Goal: Task Accomplishment & Management: Manage account settings

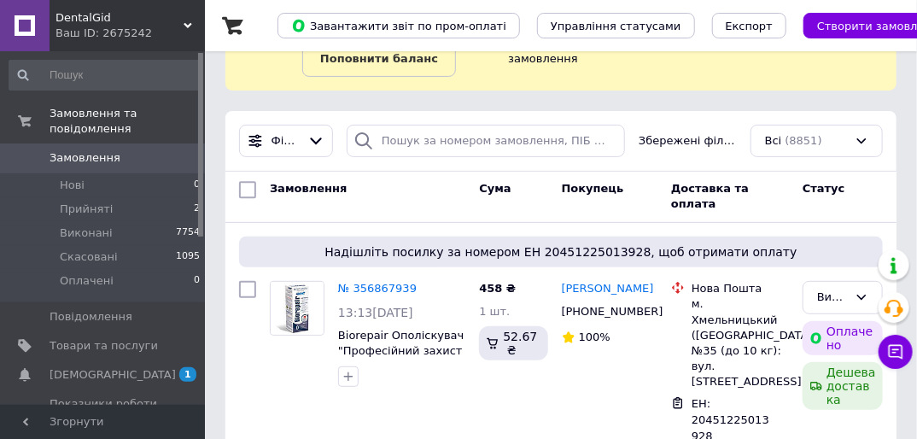
scroll to position [137, 0]
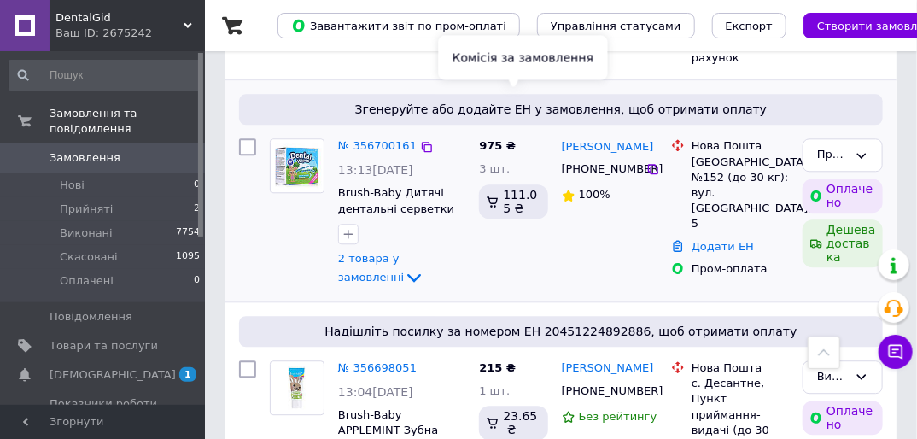
scroll to position [1366, 0]
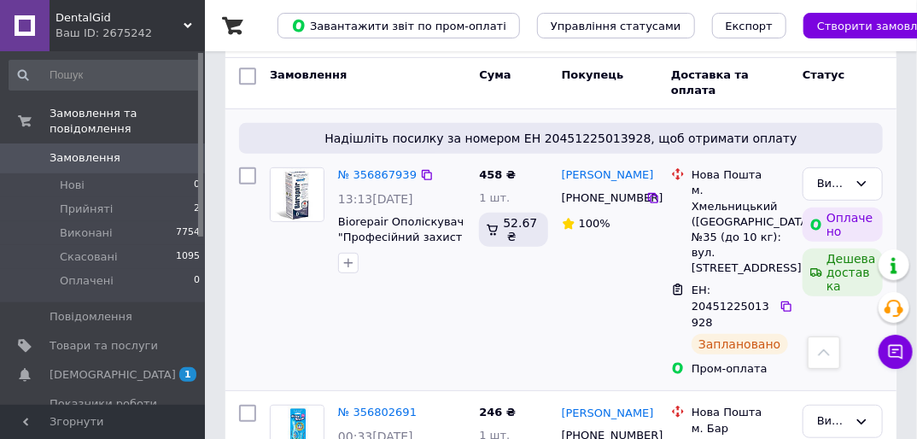
scroll to position [205, 0]
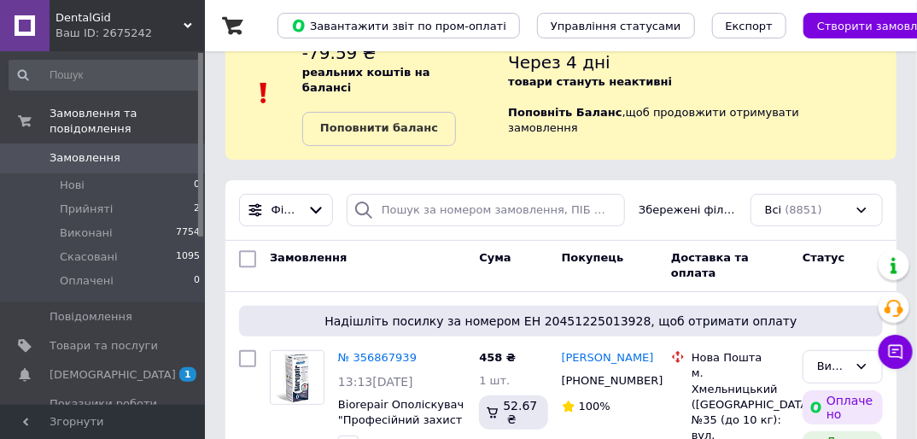
scroll to position [68, 0]
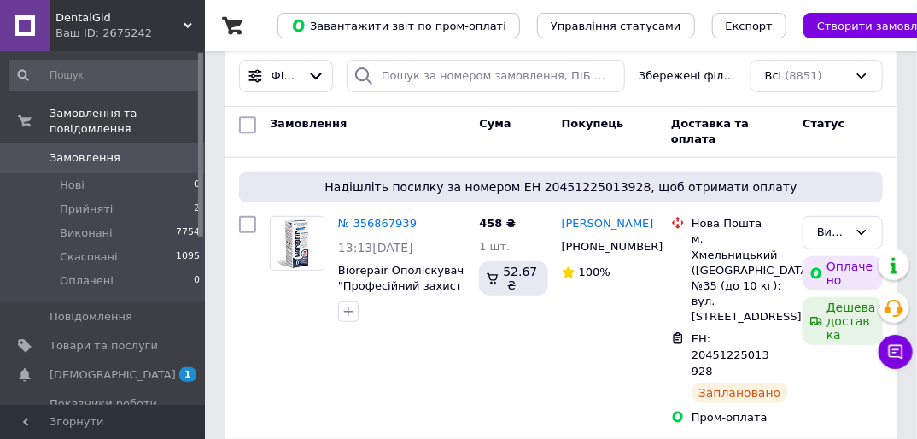
scroll to position [341, 0]
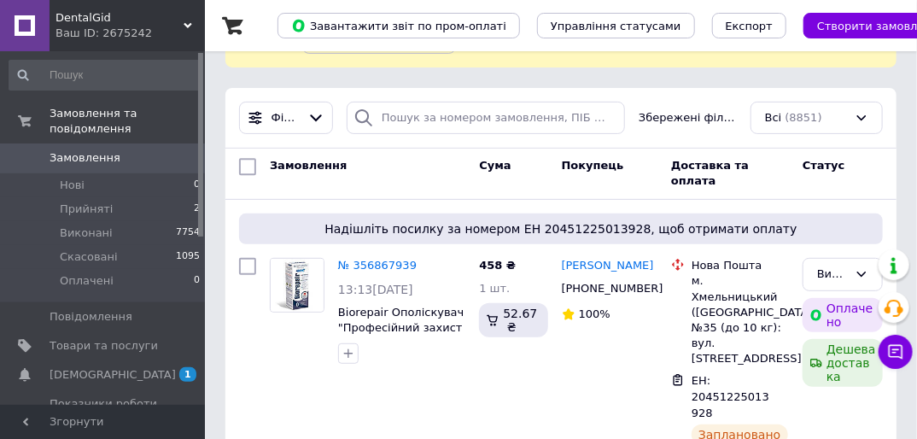
scroll to position [341, 0]
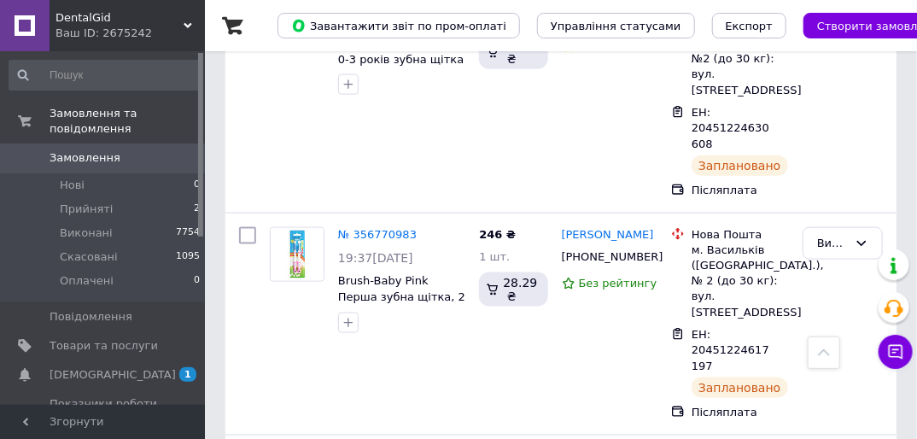
scroll to position [626, 0]
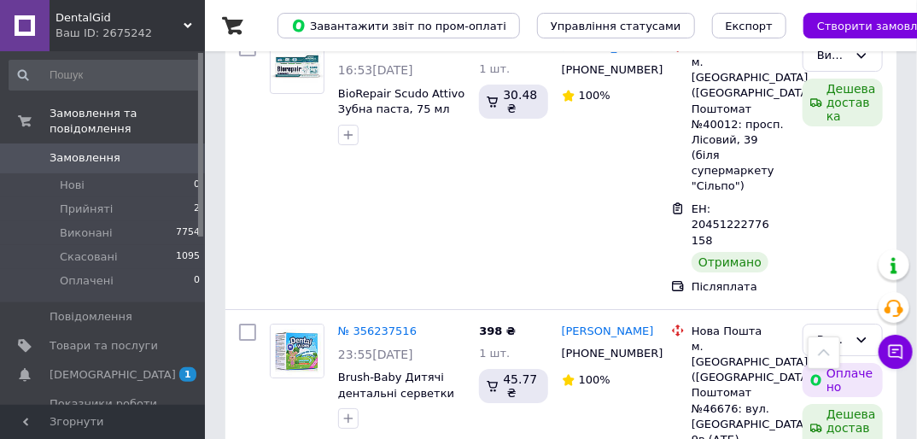
scroll to position [4405, 0]
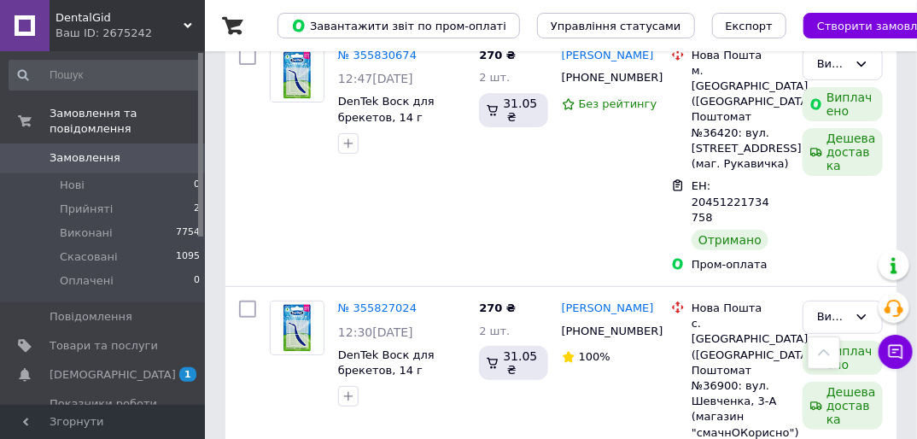
scroll to position [4685, 0]
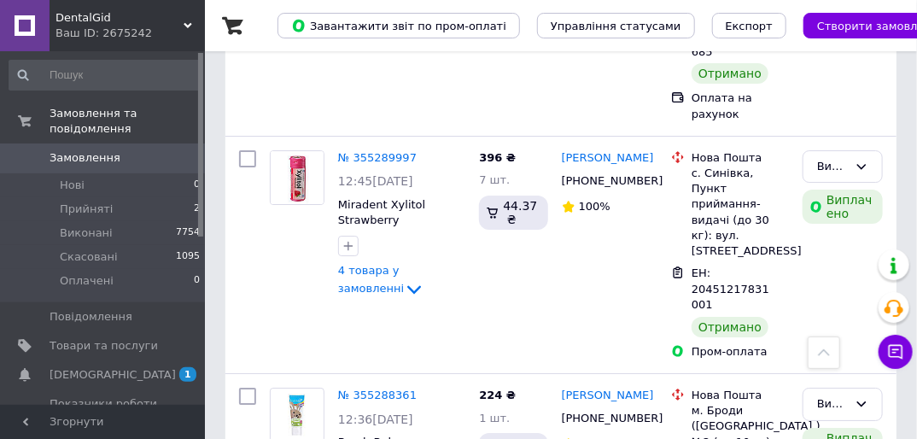
scroll to position [4428, 0]
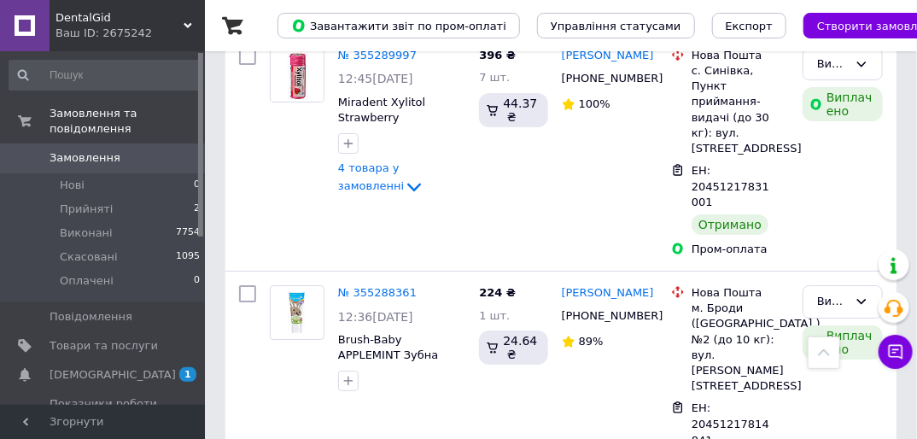
drag, startPoint x: 381, startPoint y: 401, endPoint x: 382, endPoint y: 374, distance: 27.3
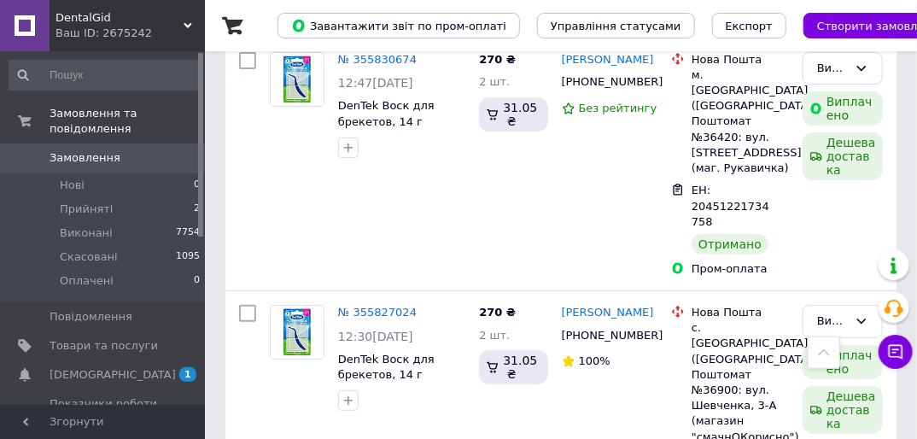
scroll to position [4685, 0]
